Goal: Task Accomplishment & Management: Manage account settings

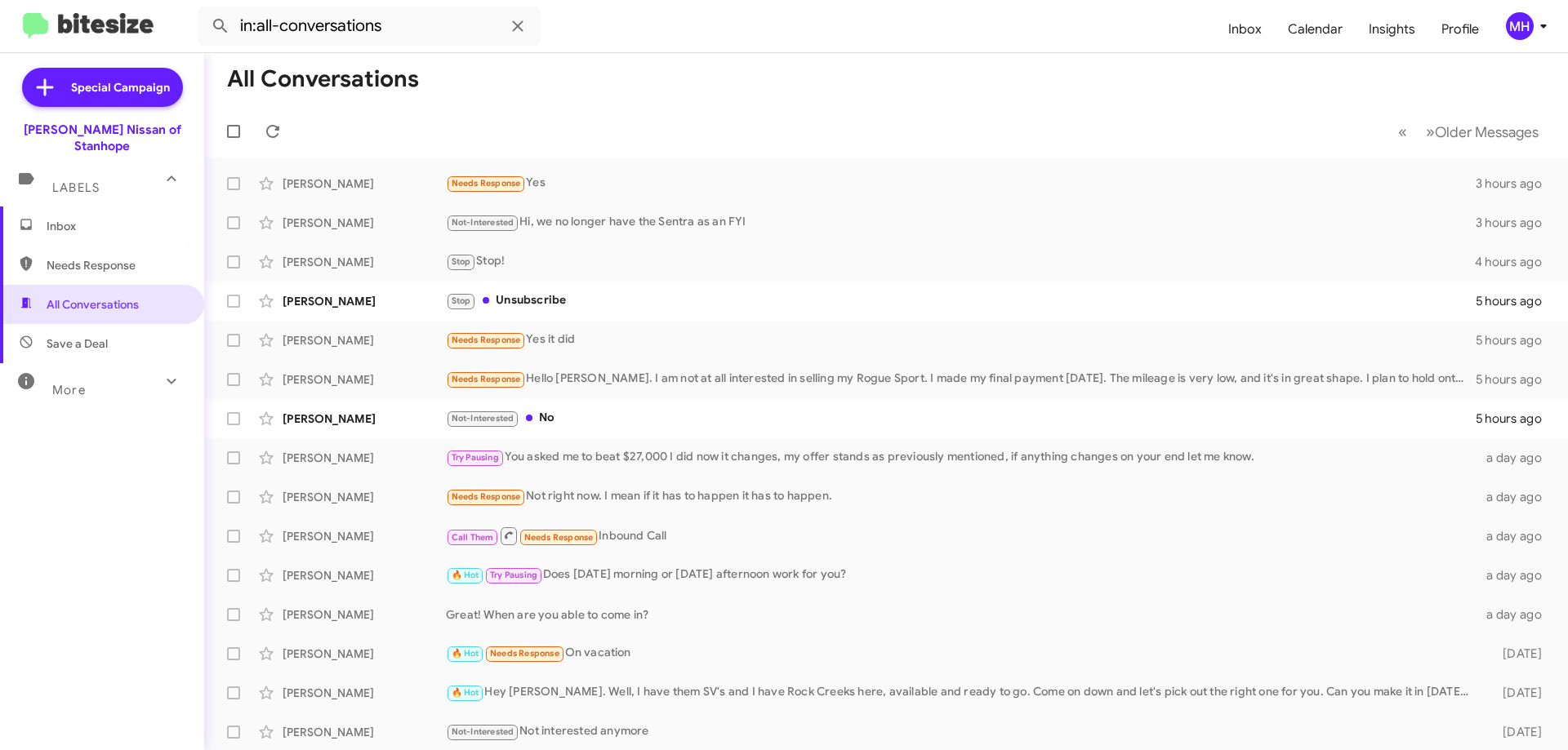
click at [118, 206] on span "Inbox" at bounding box center [102, 226] width 204 height 39
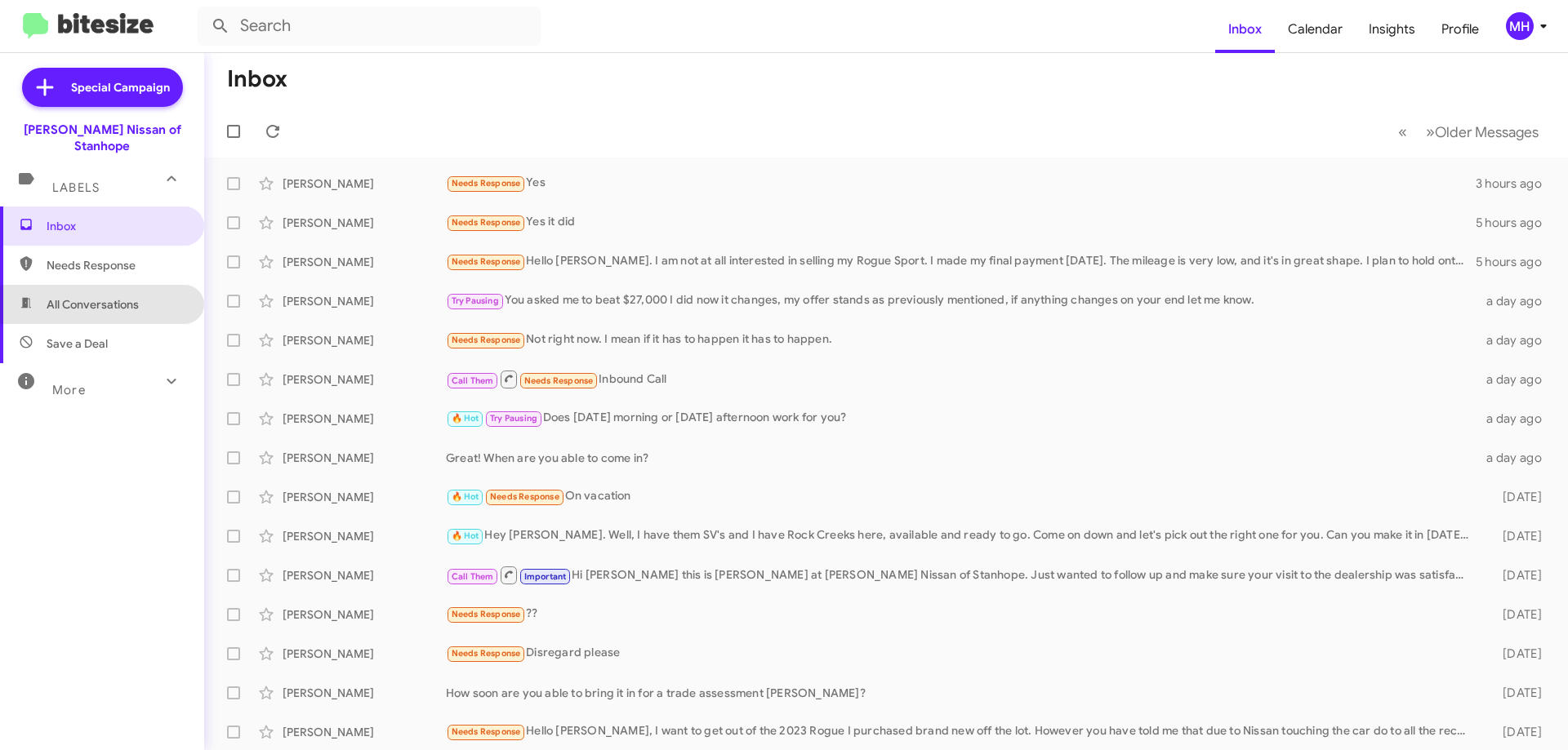
click at [115, 296] on span "All Conversations" at bounding box center [93, 304] width 93 height 16
type input "in:all-conversations"
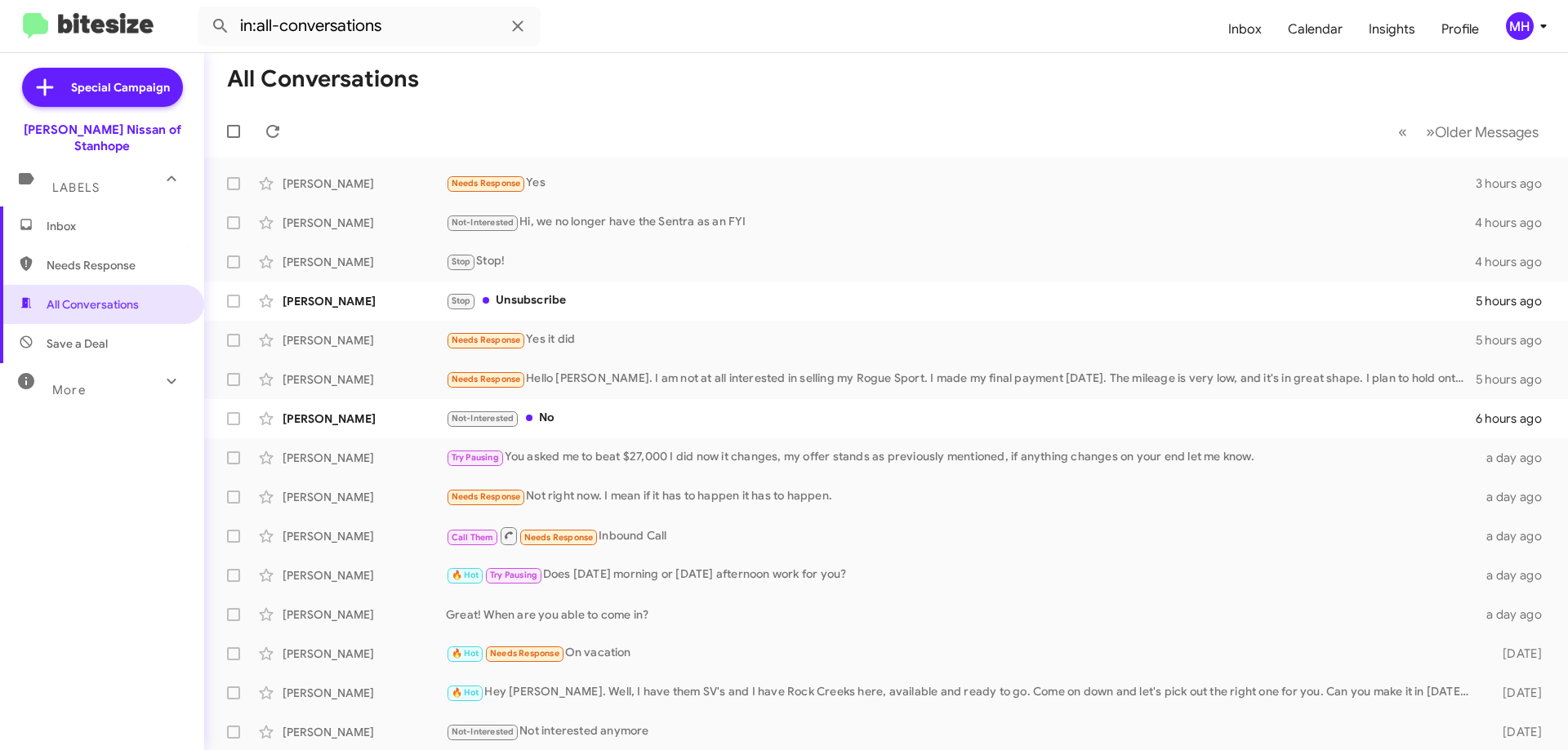
click at [109, 218] on span "Inbox" at bounding box center [116, 226] width 139 height 16
